Goal: Navigation & Orientation: Find specific page/section

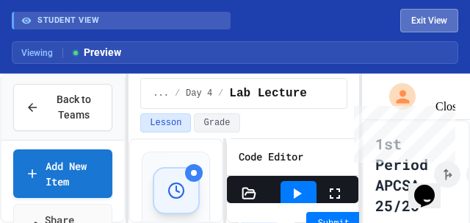
scroll to position [112, 0]
click at [417, 17] on button "Exit View" at bounding box center [429, 21] width 58 height 24
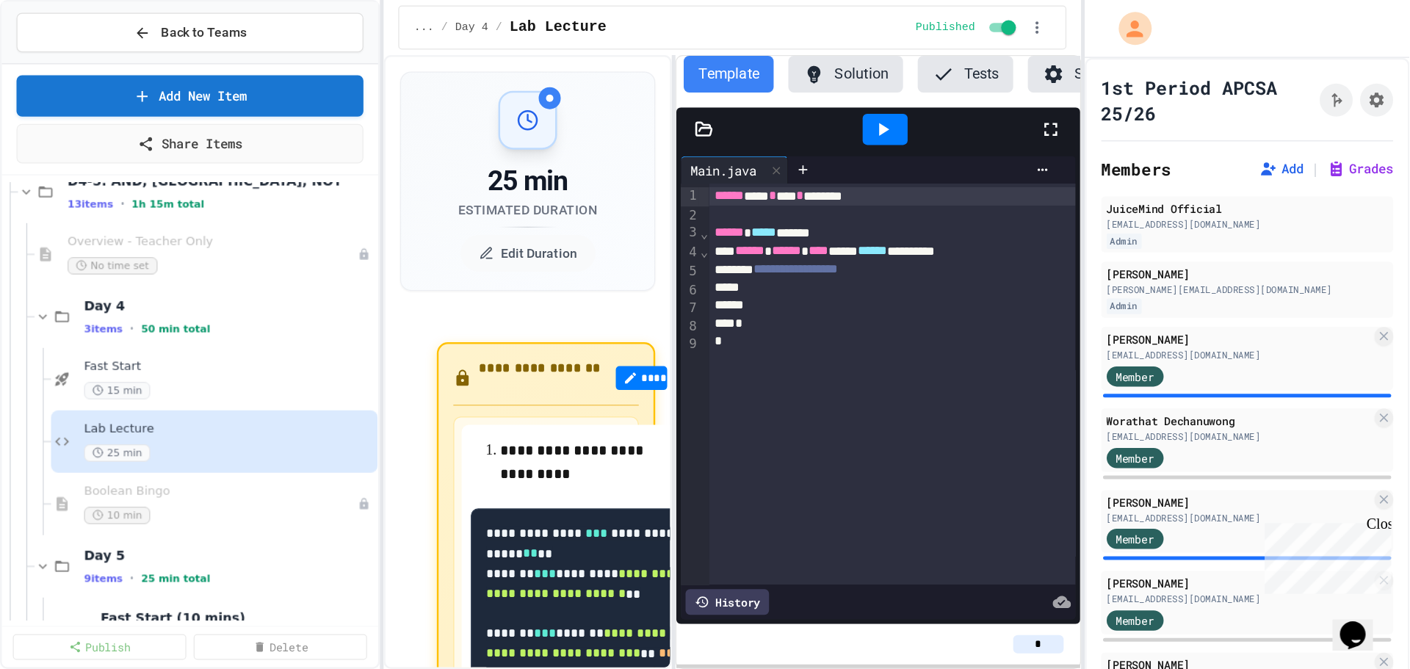
scroll to position [326, 0]
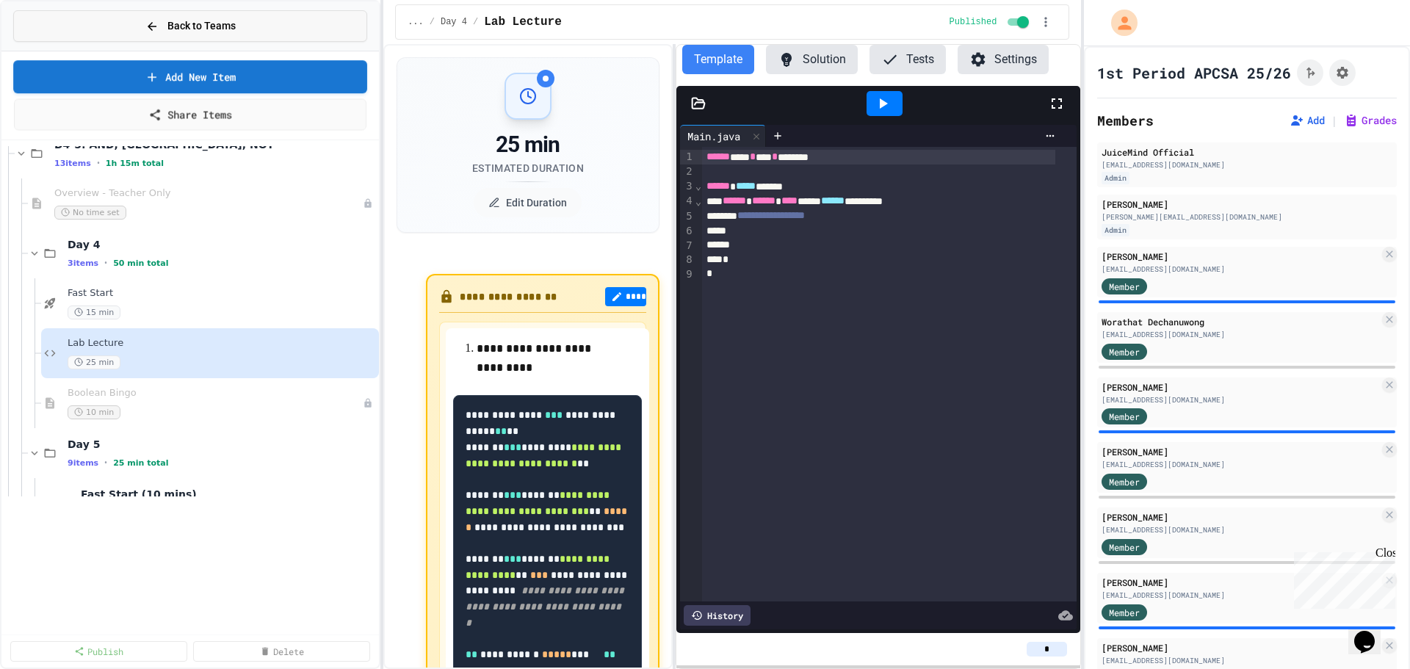
click at [242, 31] on button "Back to Teams" at bounding box center [190, 26] width 354 height 32
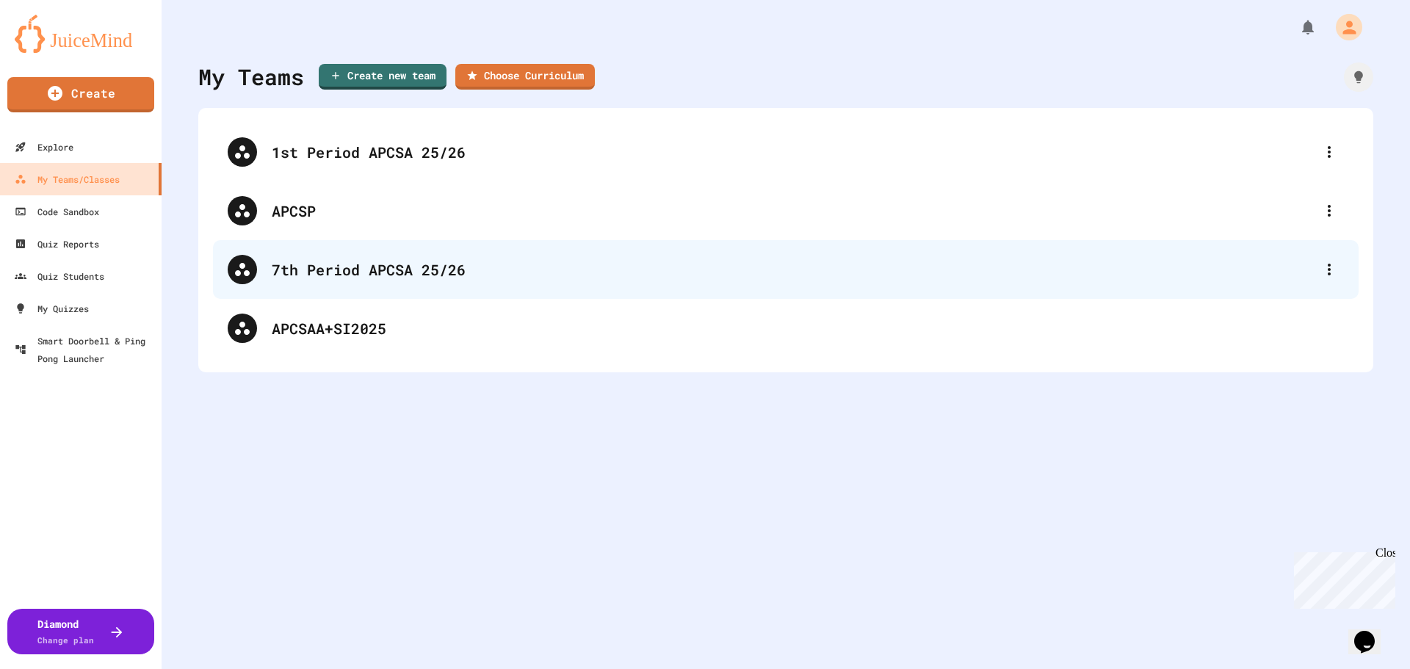
click at [304, 222] on div "7th Period APCSA 25/26" at bounding box center [793, 270] width 1043 height 22
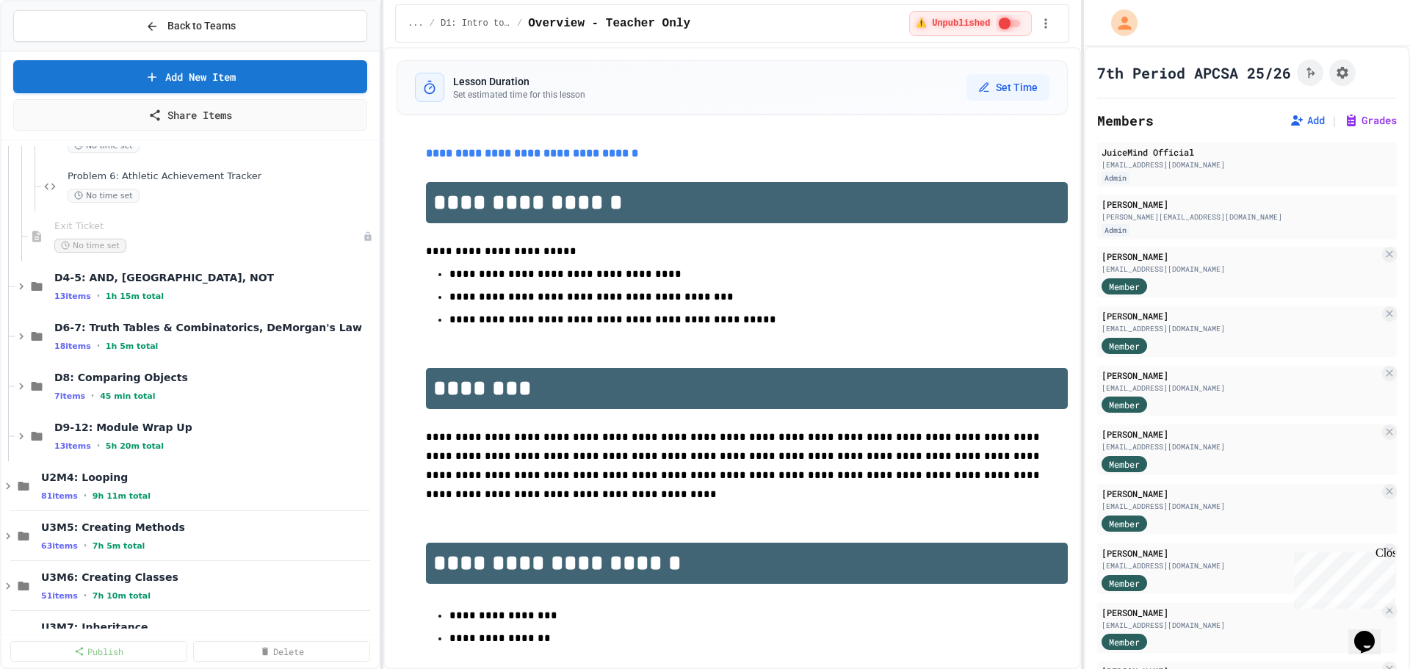
scroll to position [1175, 0]
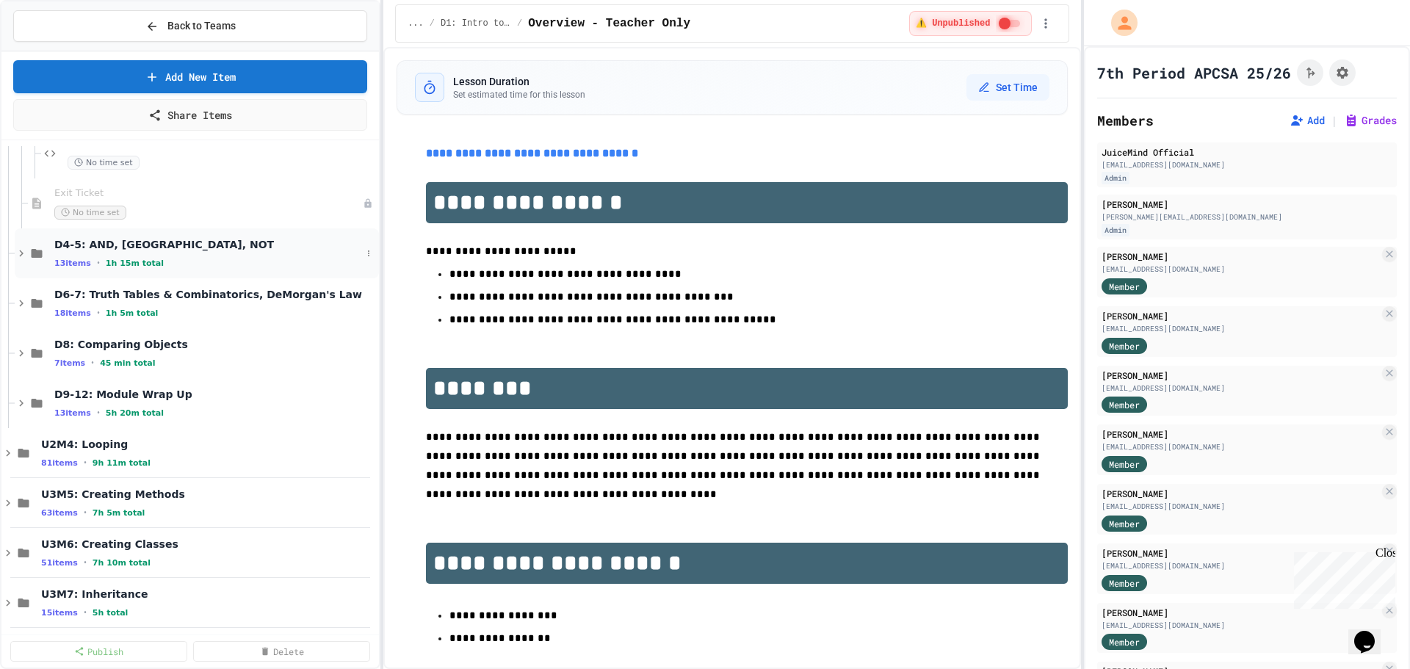
click at [22, 222] on icon at bounding box center [21, 253] width 13 height 13
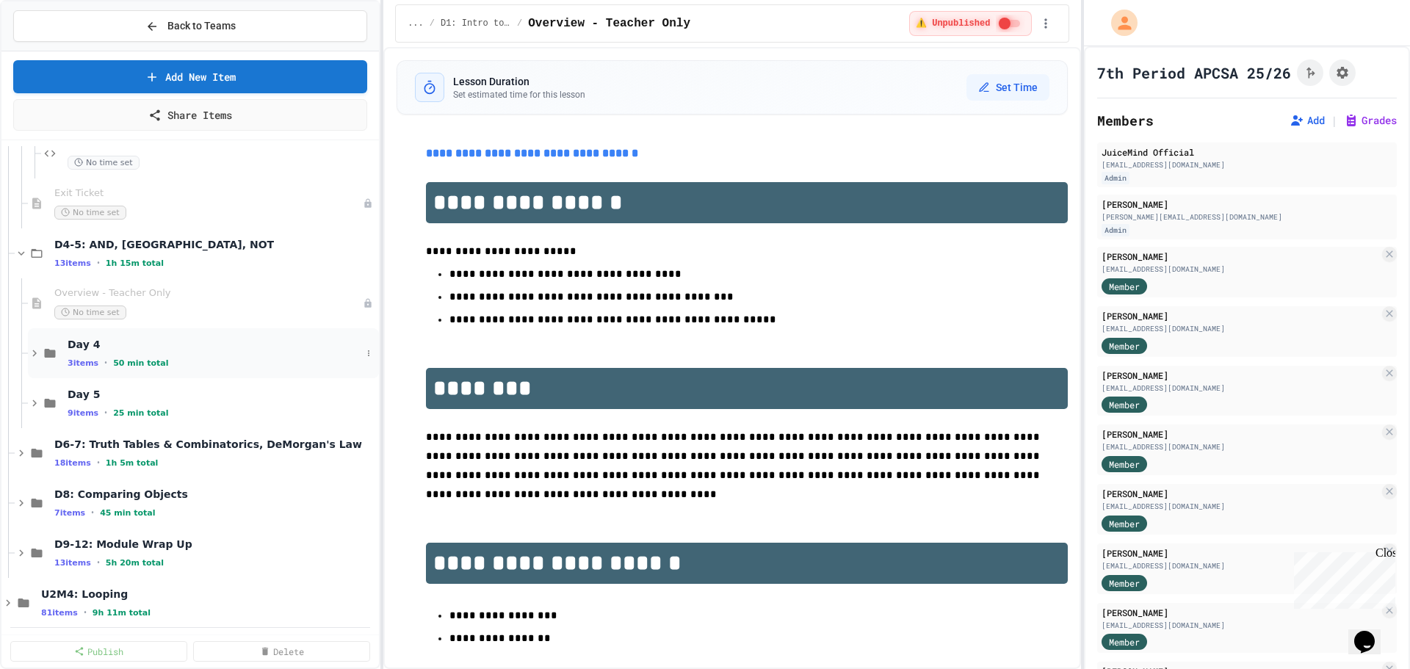
click at [34, 222] on icon at bounding box center [34, 353] width 4 height 7
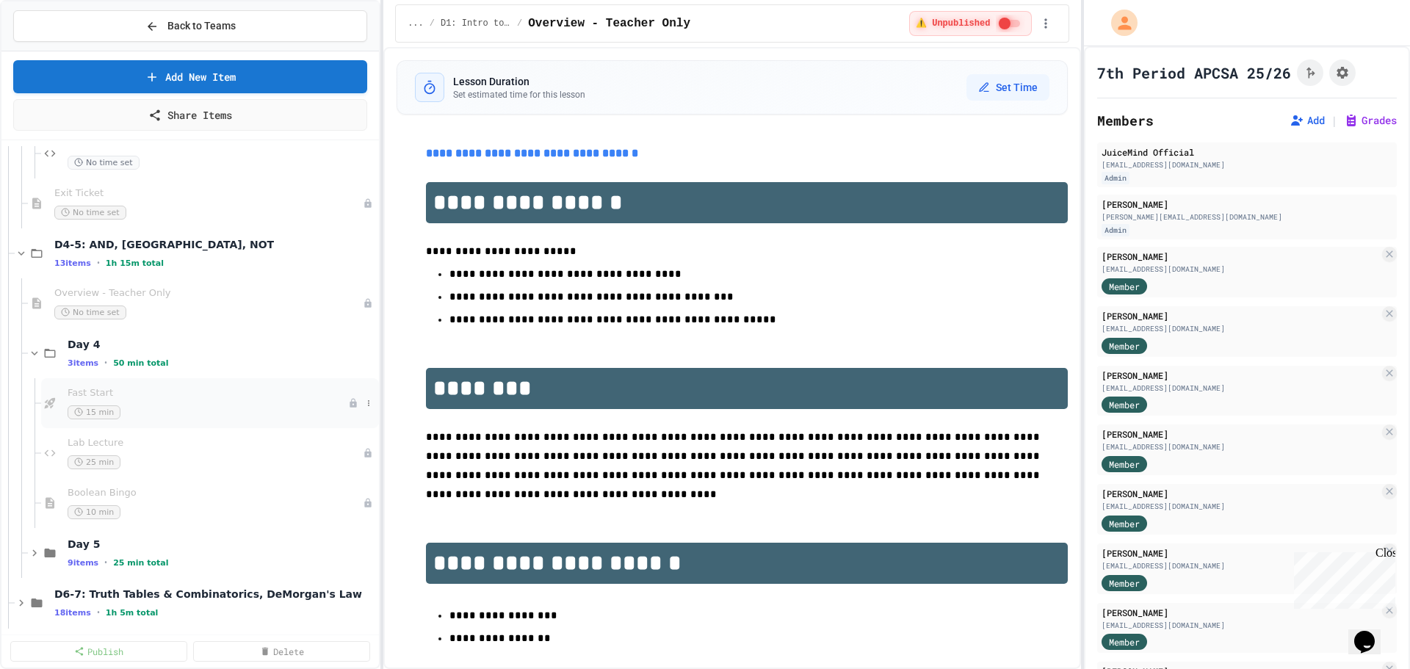
click at [195, 222] on span "Fast Start" at bounding box center [208, 393] width 281 height 12
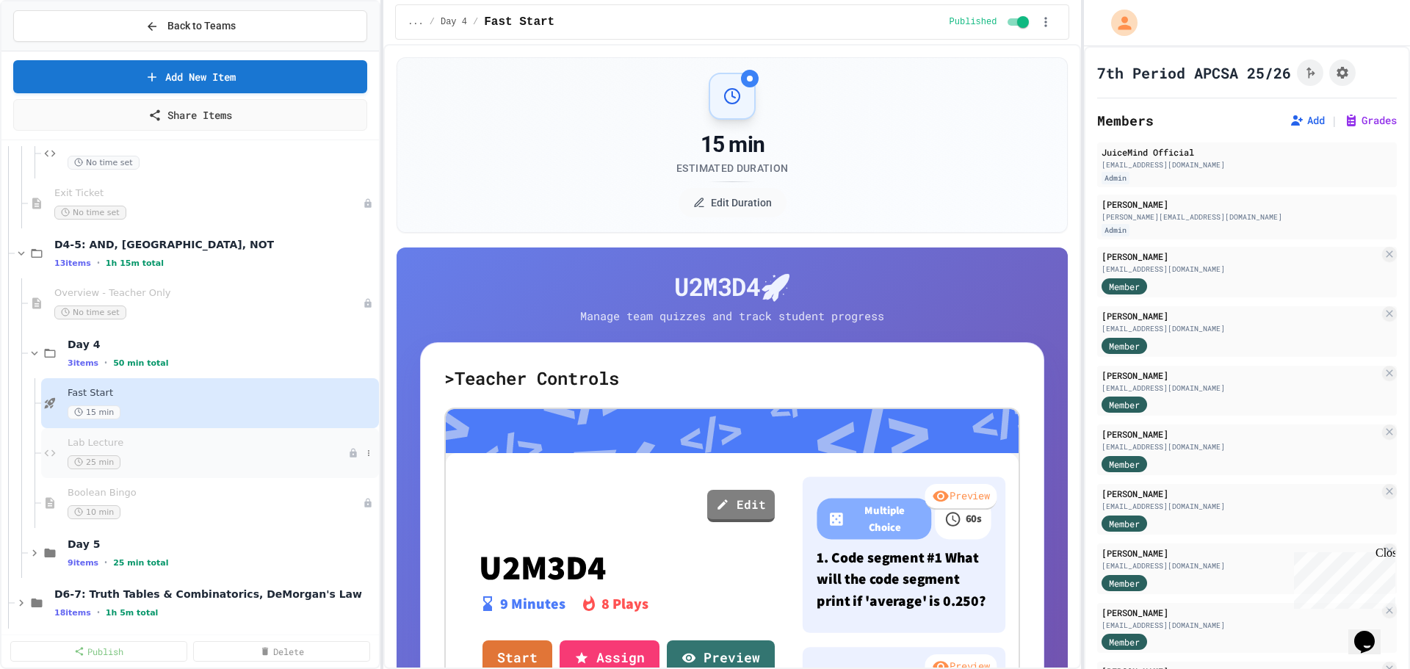
click at [260, 222] on div "25 min" at bounding box center [208, 462] width 281 height 14
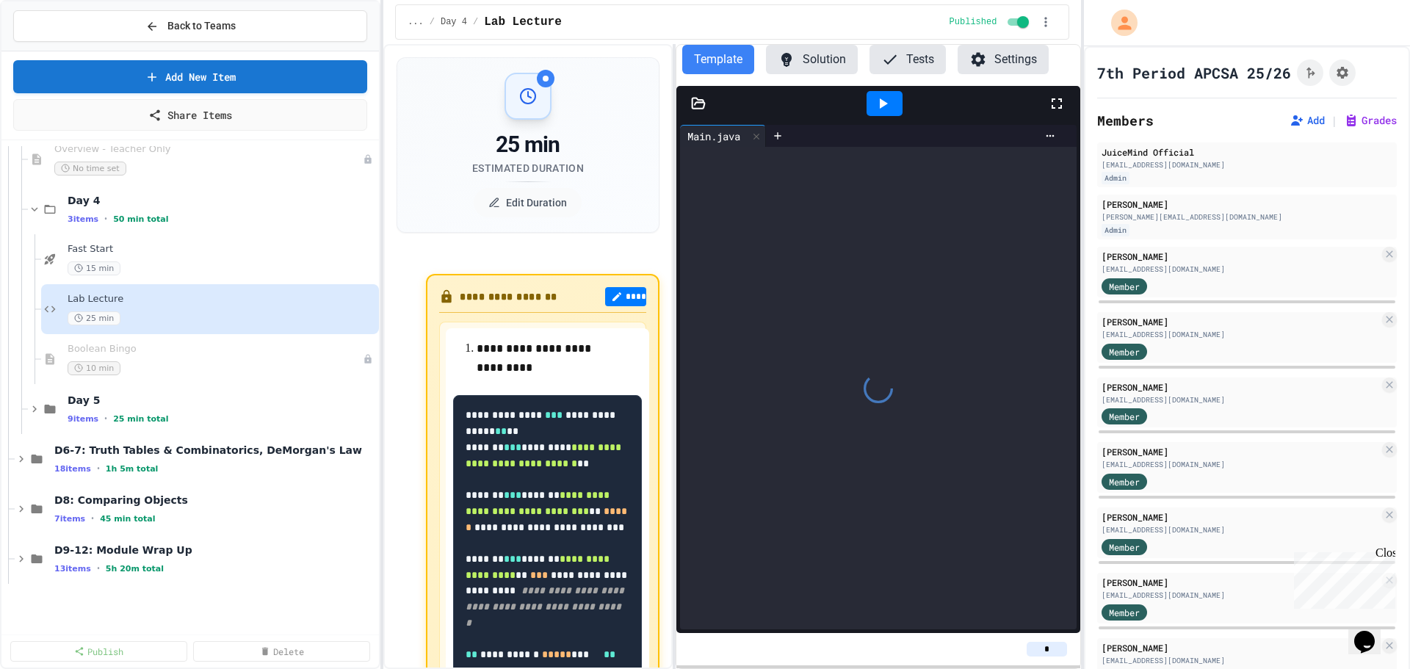
scroll to position [1322, 0]
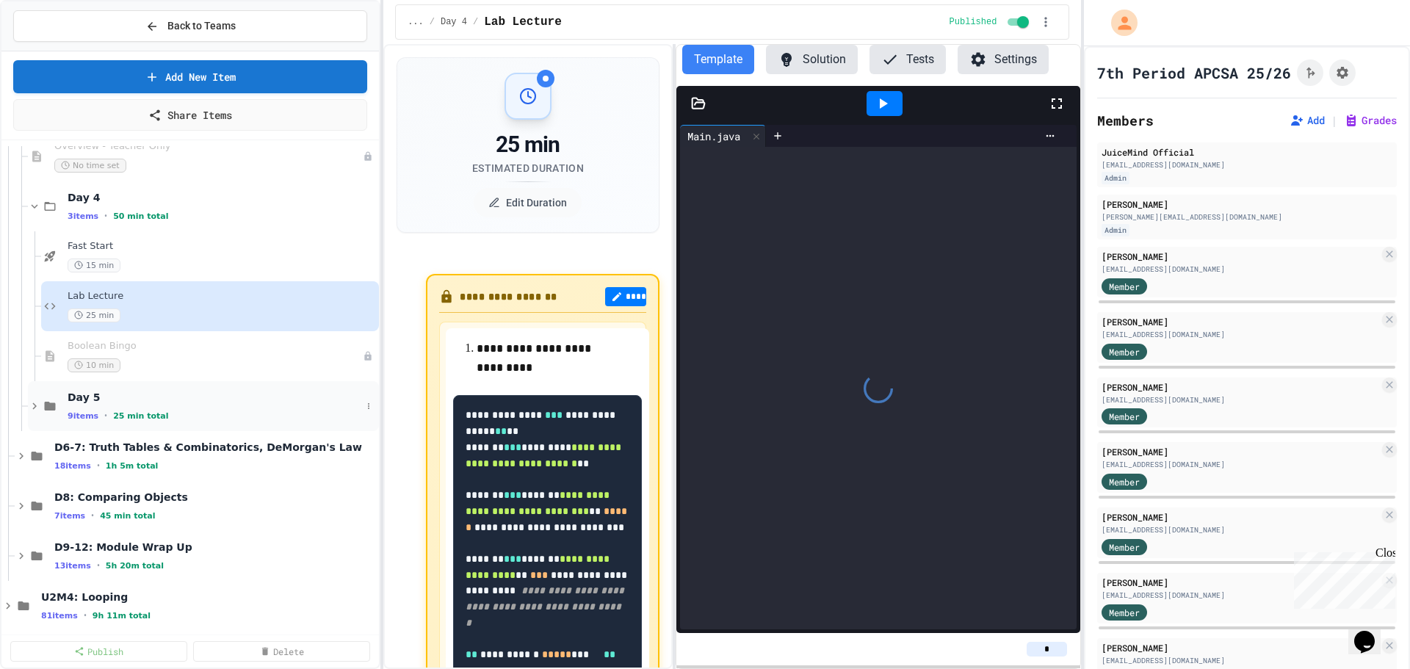
click at [33, 222] on icon at bounding box center [34, 406] width 13 height 13
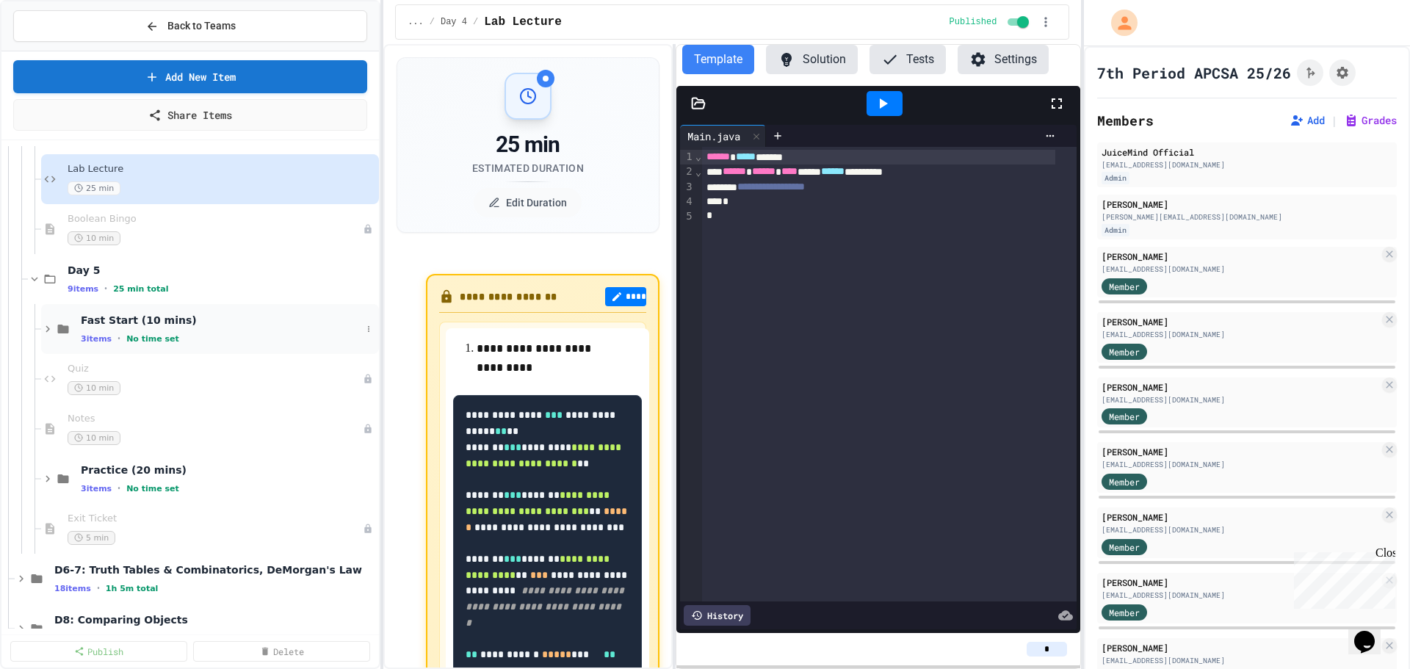
scroll to position [1469, 0]
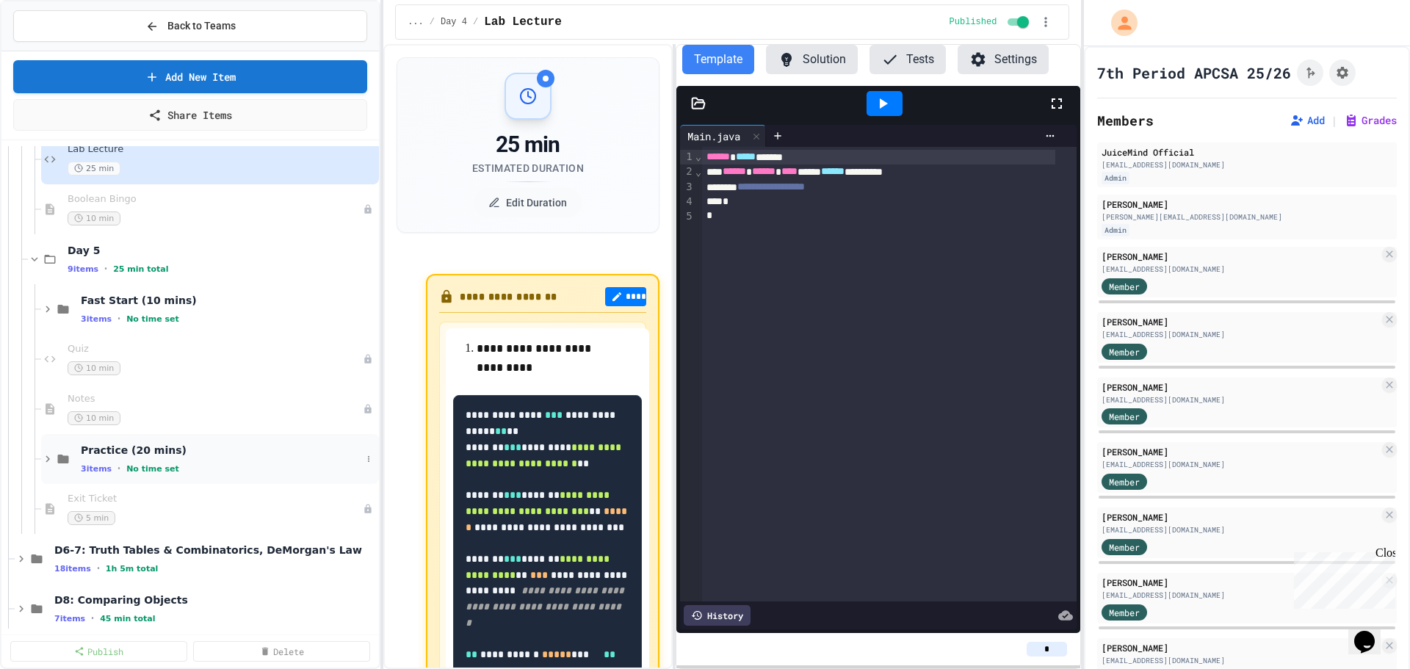
click at [225, 222] on span "Practice (20 mins)" at bounding box center [221, 450] width 281 height 13
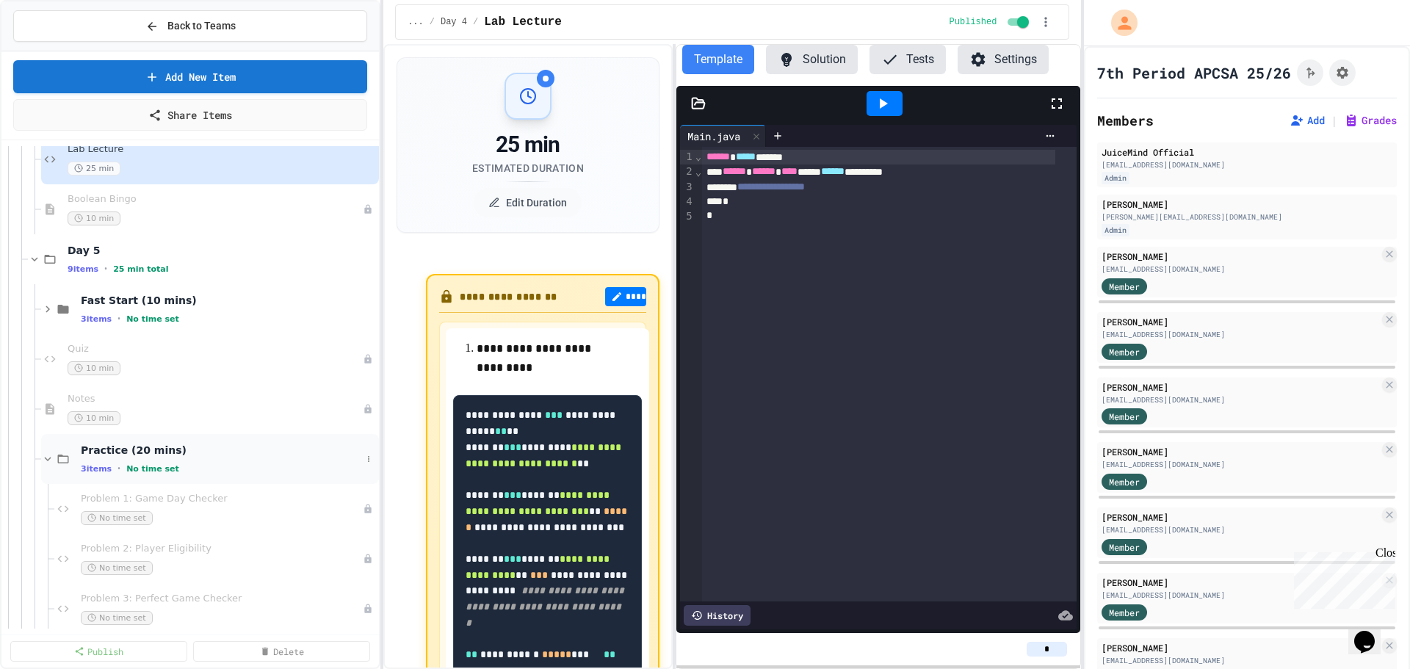
scroll to position [1542, 0]
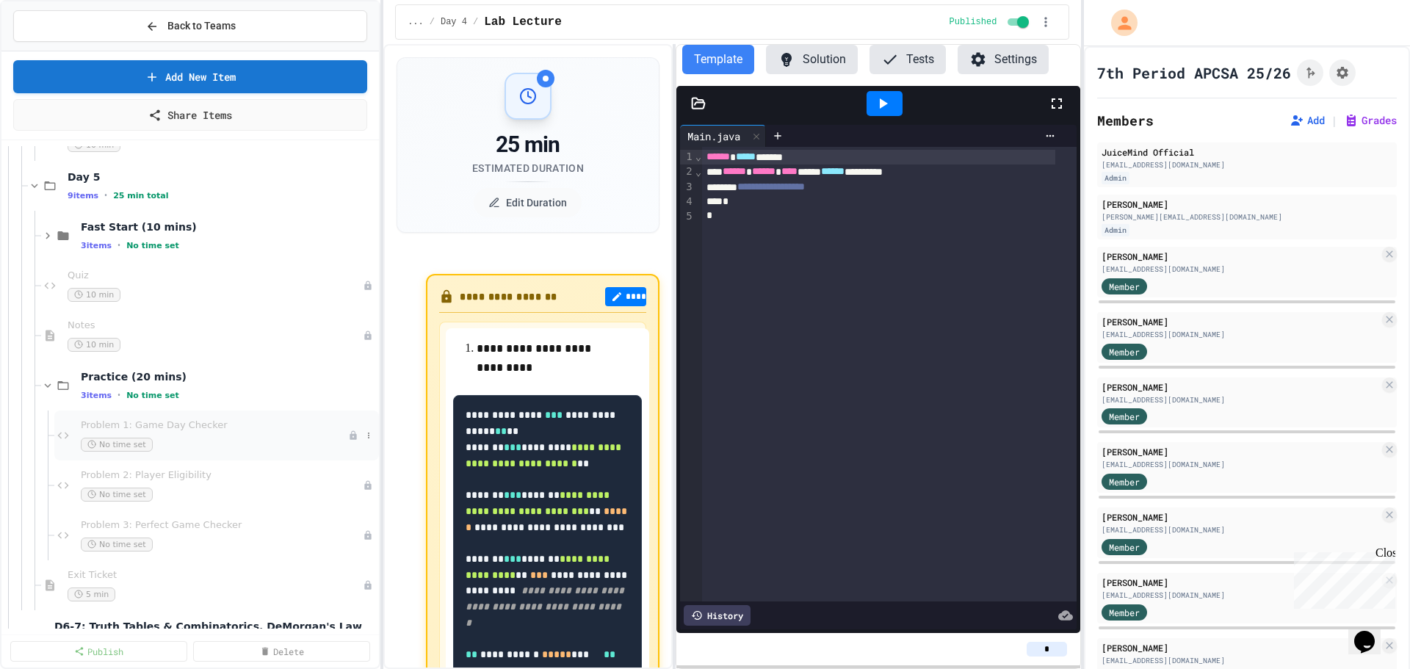
click at [228, 222] on span "Problem 1: Game Day Checker" at bounding box center [214, 425] width 267 height 12
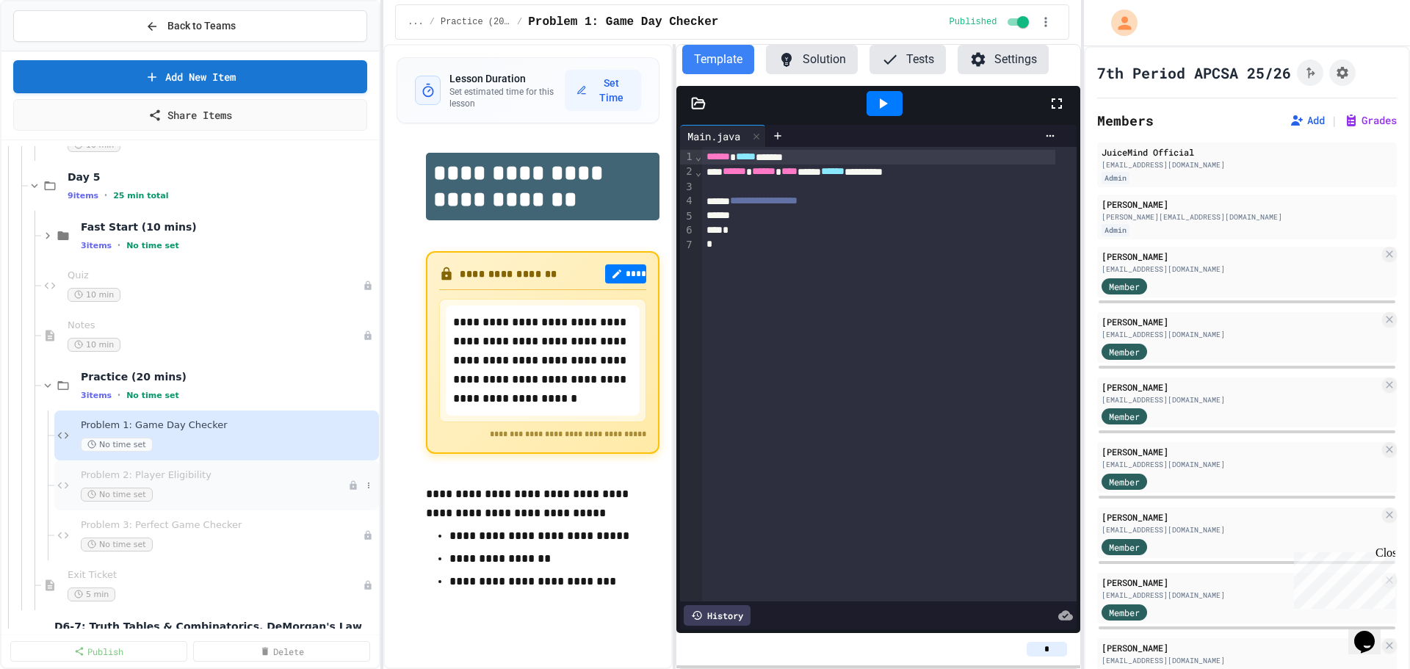
click at [267, 222] on div "No time set" at bounding box center [214, 495] width 267 height 14
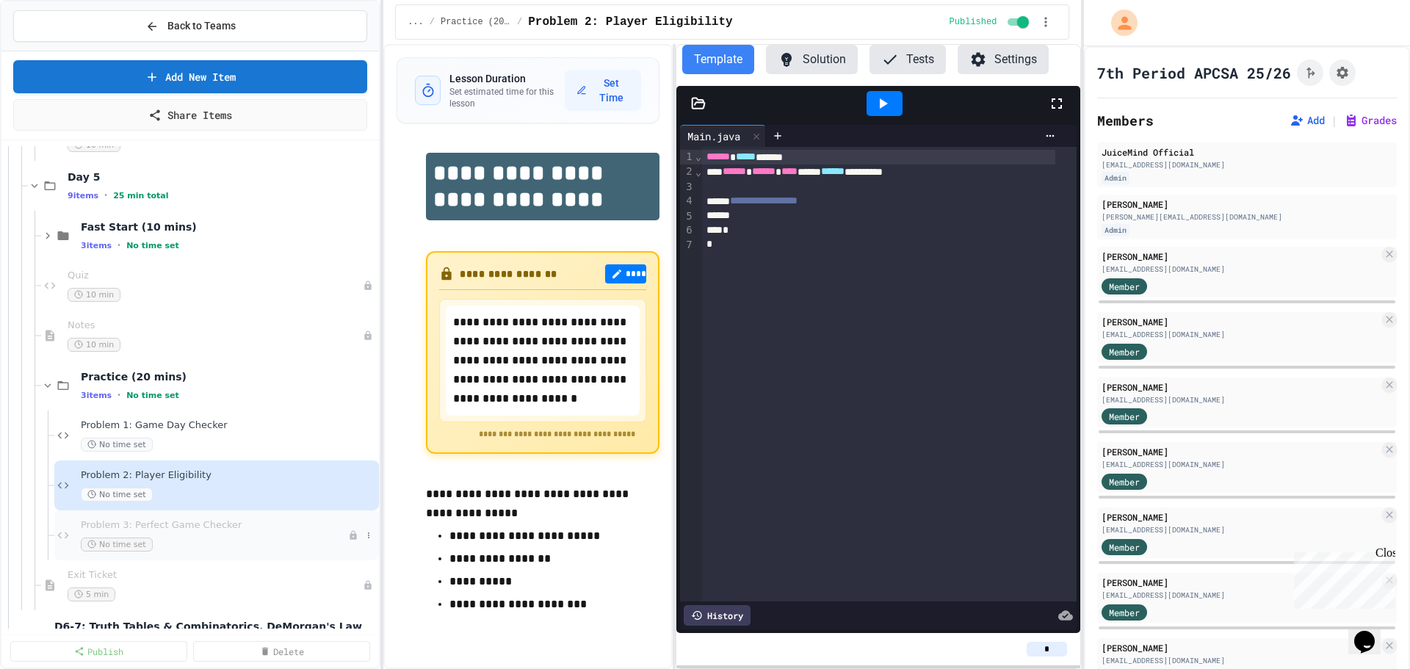
click at [241, 222] on span "Problem 3: Perfect Game Checker" at bounding box center [214, 525] width 267 height 12
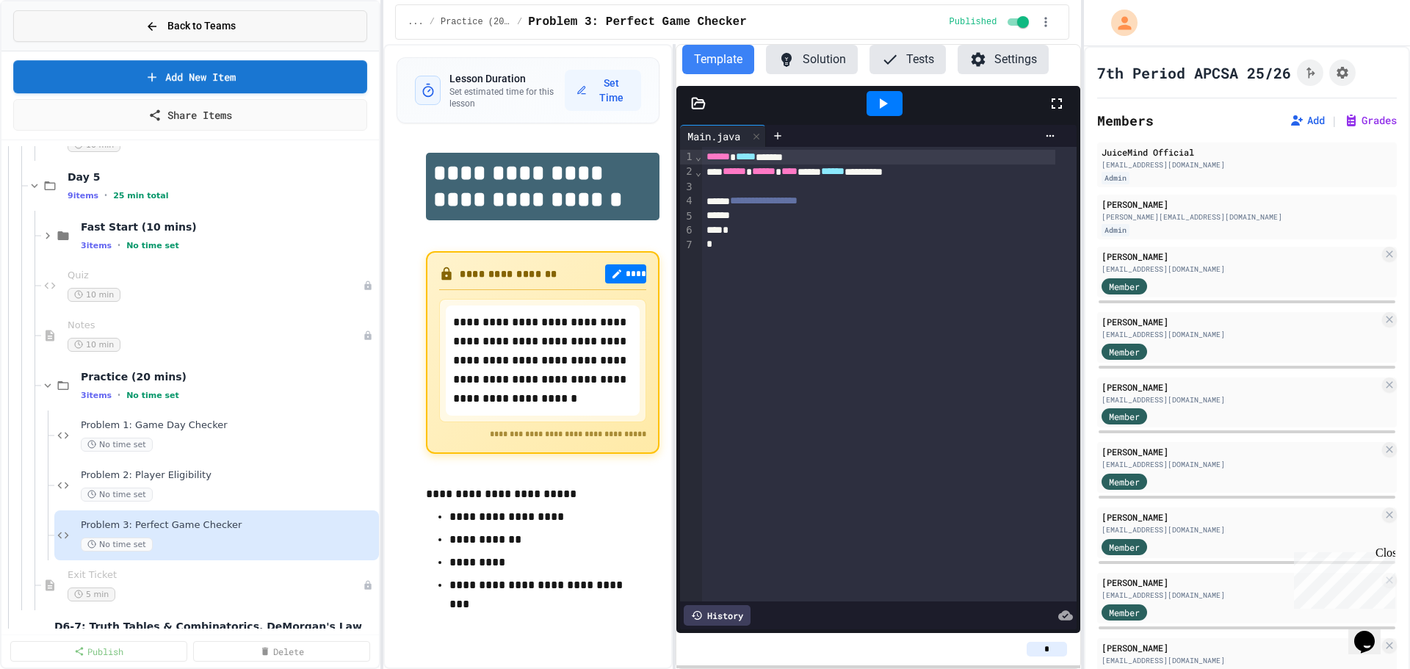
click at [265, 31] on button "Back to Teams" at bounding box center [190, 26] width 354 height 32
